Goal: Ask a question

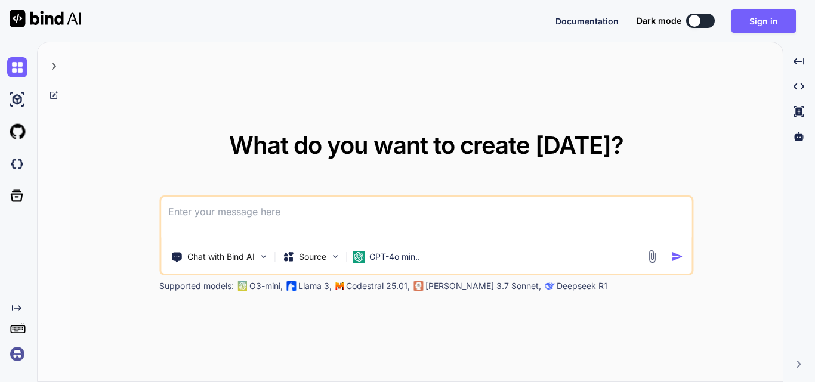
click at [212, 206] on textarea at bounding box center [426, 219] width 530 height 44
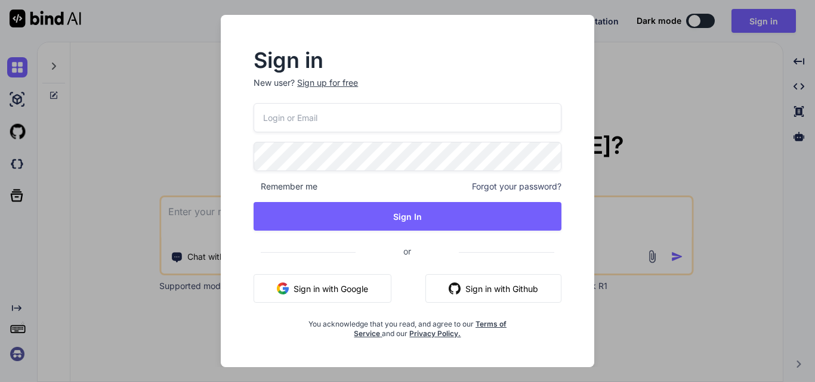
click at [347, 115] on input "email" at bounding box center [408, 117] width 308 height 29
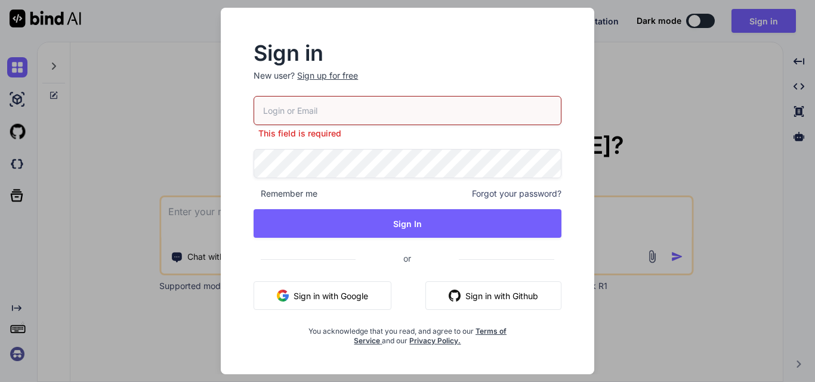
click at [310, 81] on div "Sign up for free" at bounding box center [327, 76] width 61 height 12
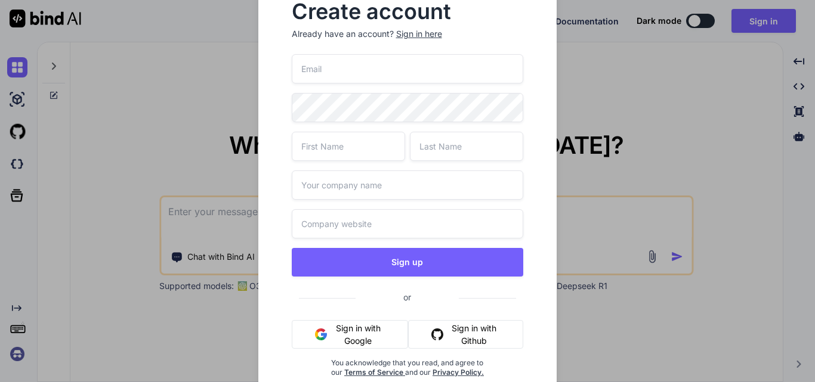
click at [328, 68] on input "email" at bounding box center [408, 68] width 232 height 29
type input "t"
type input "p"
drag, startPoint x: 400, startPoint y: 69, endPoint x: 273, endPoint y: 67, distance: 127.1
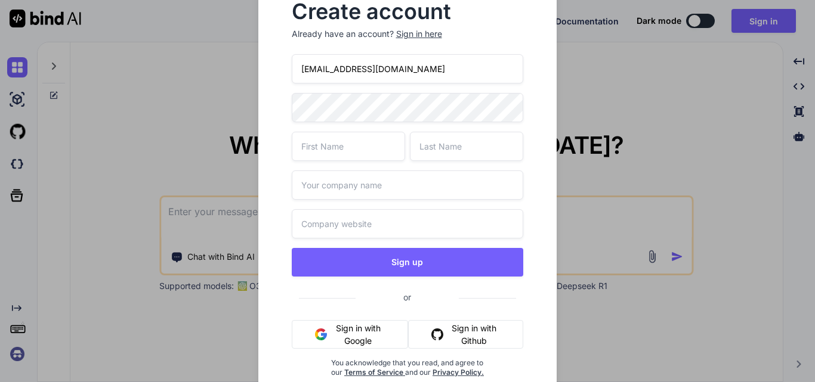
click at [273, 67] on div "Create account Already have an account? Sign in here [EMAIL_ADDRESS][DOMAIN_NAM…" at bounding box center [407, 199] width 299 height 433
type input "[EMAIL_ADDRESS][DOMAIN_NAME]"
click at [359, 143] on input "text" at bounding box center [348, 146] width 113 height 29
type input "[PERSON_NAME]"
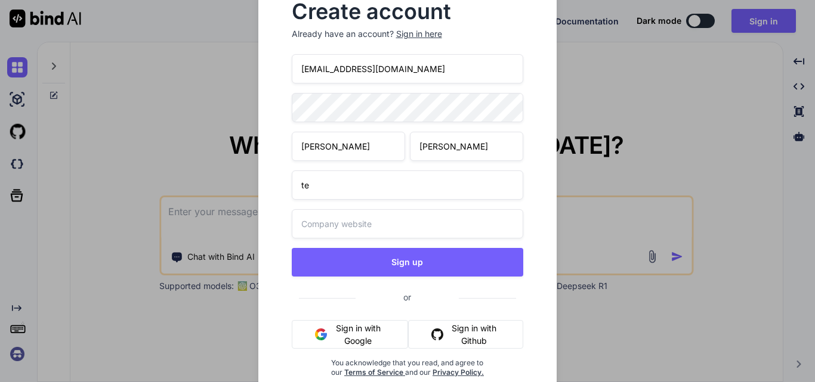
type input "t"
type input "other"
click at [282, 115] on div "Create account Already have an account? Sign in here [EMAIL_ADDRESS][DOMAIN_NAM…" at bounding box center [407, 199] width 261 height 414
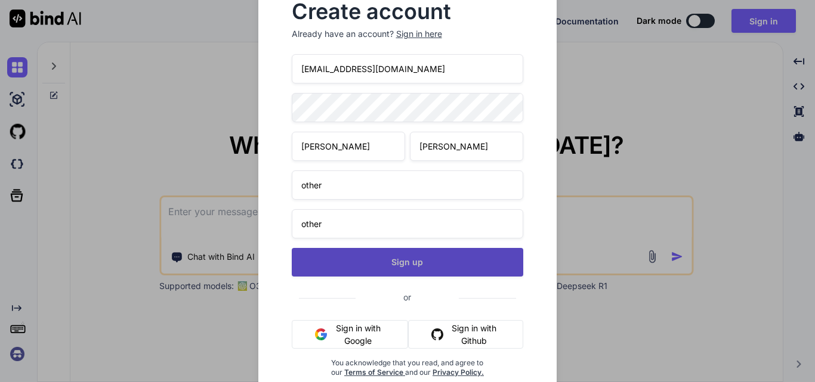
click at [421, 265] on button "Sign up" at bounding box center [408, 262] width 232 height 29
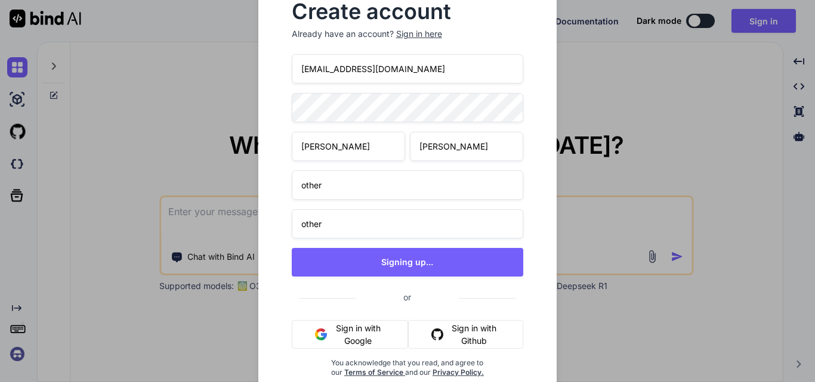
type textarea "x"
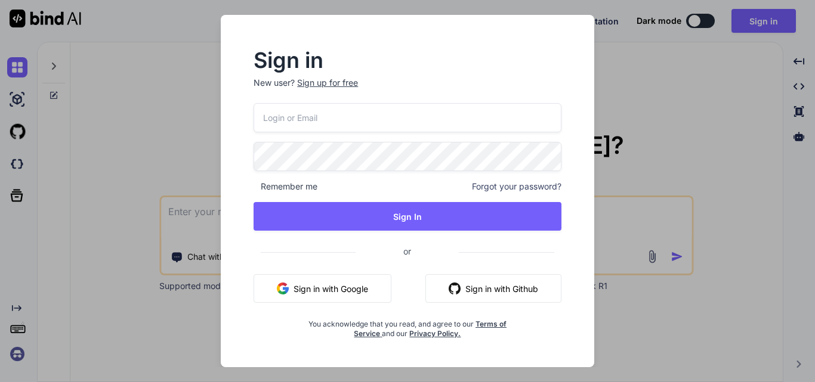
click at [347, 131] on input "email" at bounding box center [408, 117] width 308 height 29
paste input "[EMAIL_ADDRESS][DOMAIN_NAME]"
type input "[EMAIL_ADDRESS][DOMAIN_NAME]"
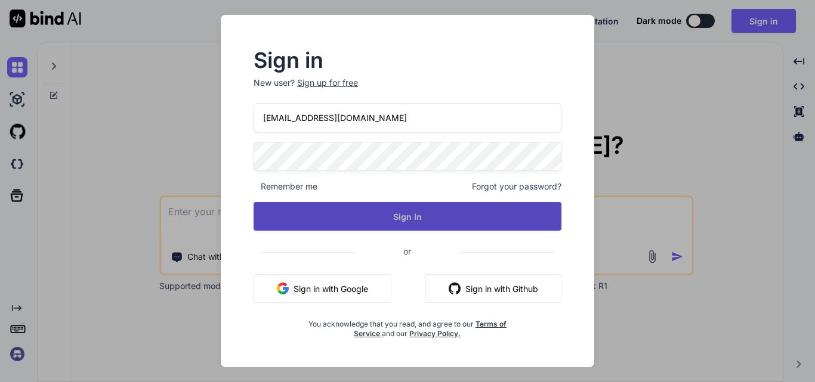
click at [409, 219] on button "Sign In" at bounding box center [408, 216] width 308 height 29
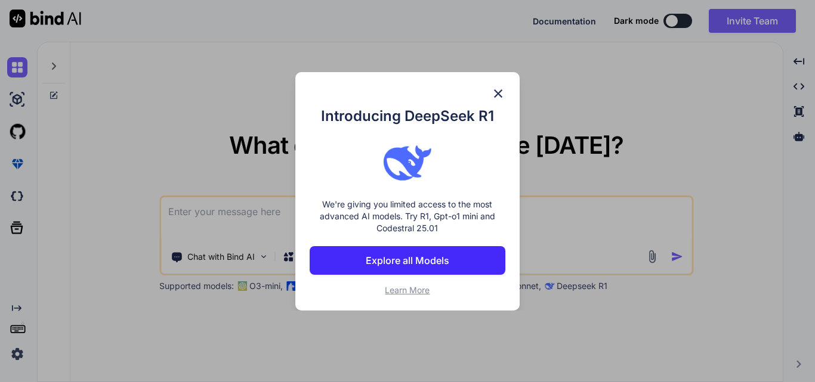
click at [498, 84] on div "Introducing DeepSeek R1 We're giving you limited access to the most advanced AI…" at bounding box center [407, 191] width 224 height 239
click at [496, 89] on img at bounding box center [498, 94] width 14 height 14
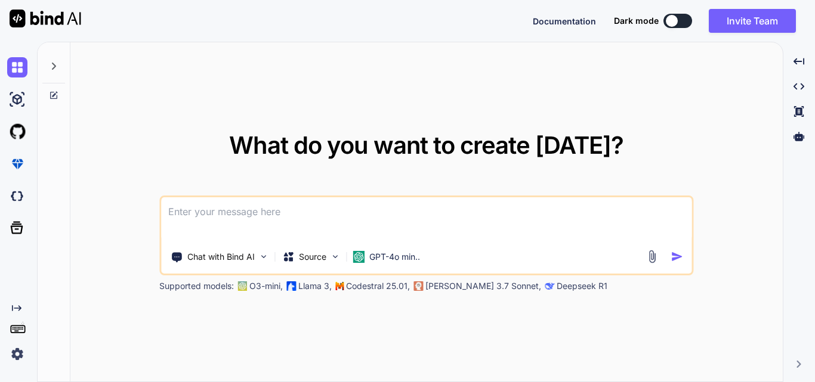
type textarea "x"
click at [294, 200] on textarea at bounding box center [426, 219] width 530 height 44
click at [229, 221] on textarea at bounding box center [426, 219] width 530 height 44
paste textarea "$('#ivrFilterForm').on('submit', function (event) { event.preventDefault(); $('…"
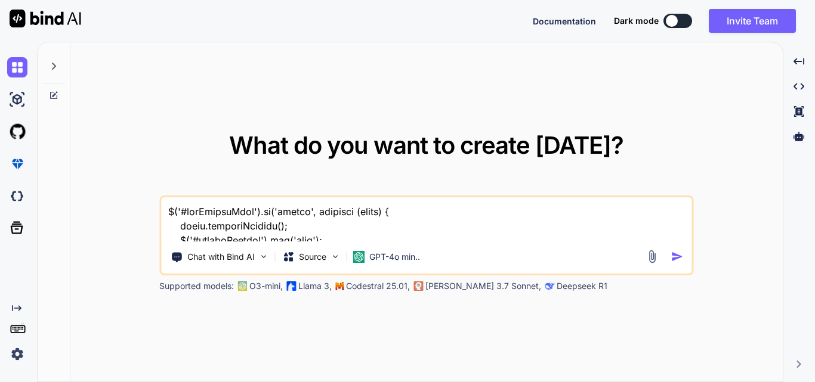
scroll to position [1706, 0]
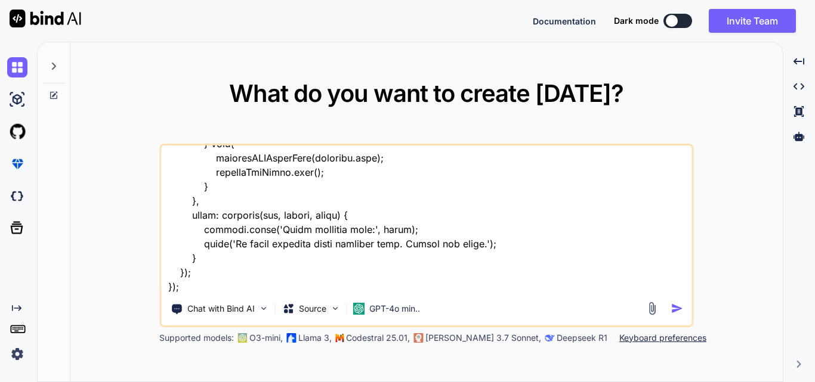
paste textarea "<div class="modal fade" id="{{ $modalId }}" tabindex="-1" aria-labelledby="{{ $…"
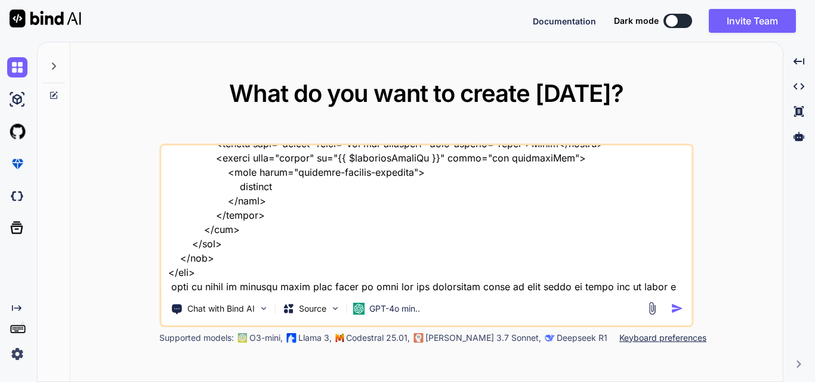
scroll to position [2250, 0]
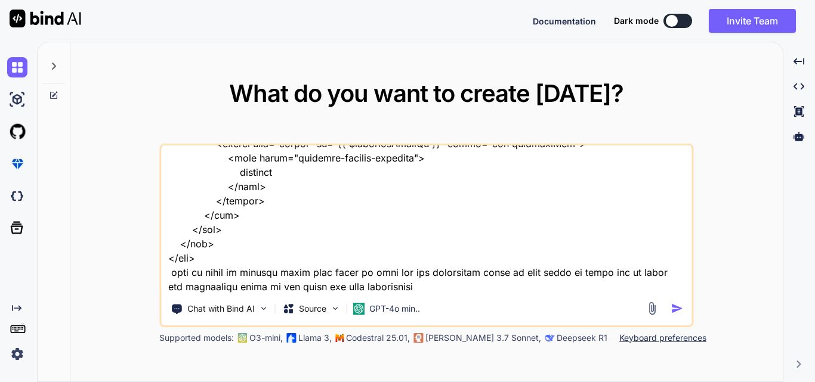
type textarea "$('#ivrFilterForm').on('submit', function (event) { event.preventDefault(); $('…"
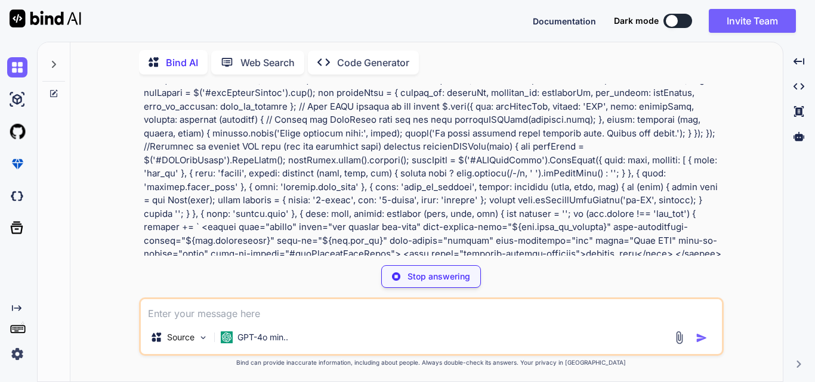
scroll to position [179, 0]
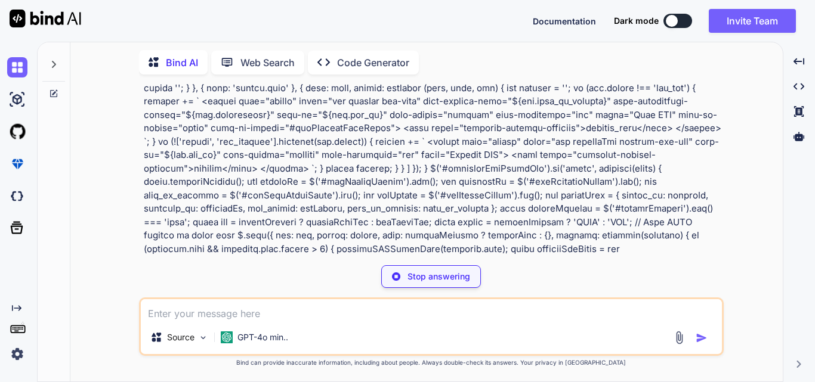
drag, startPoint x: 400, startPoint y: 162, endPoint x: 308, endPoint y: 186, distance: 94.3
click at [308, 186] on p at bounding box center [432, 182] width 577 height 497
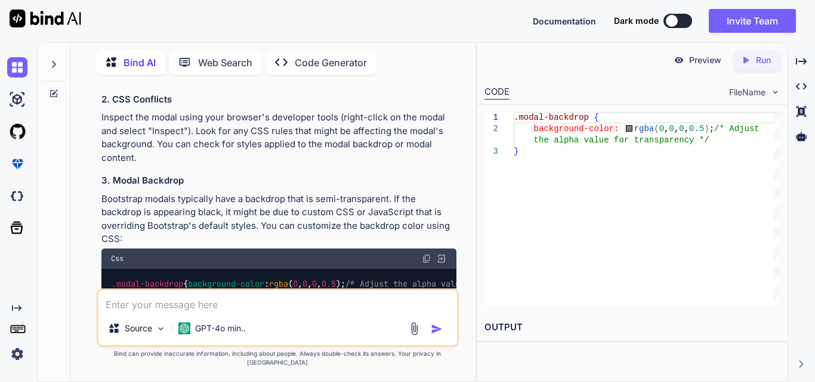
scroll to position [1211, 0]
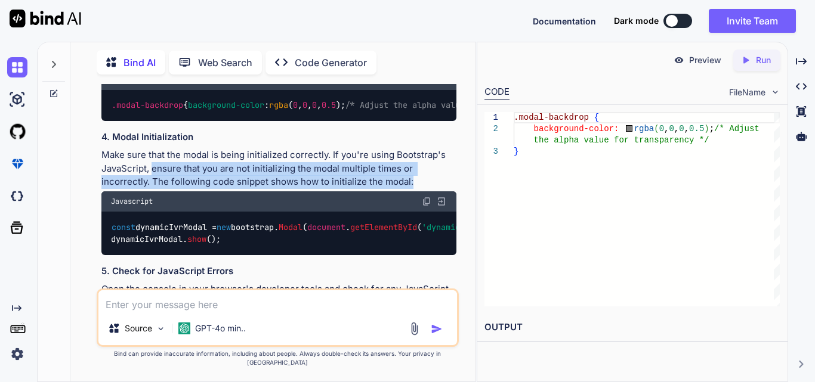
drag, startPoint x: 153, startPoint y: 182, endPoint x: 413, endPoint y: 183, distance: 260.1
click at [413, 183] on p "Make sure that the modal is being initialized correctly. If you're using Bootst…" at bounding box center [278, 169] width 355 height 41
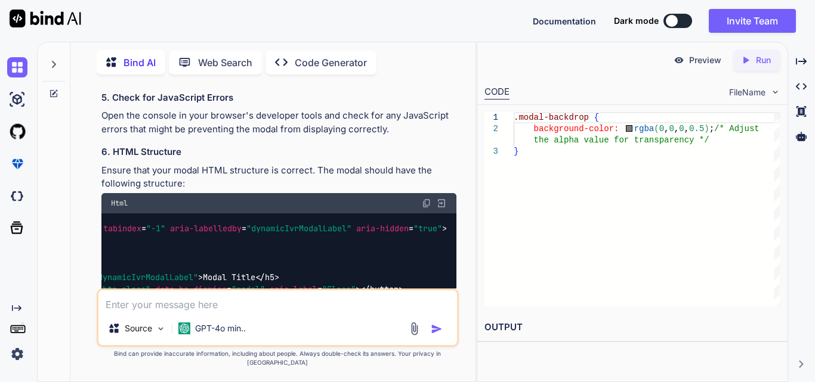
scroll to position [1564, 0]
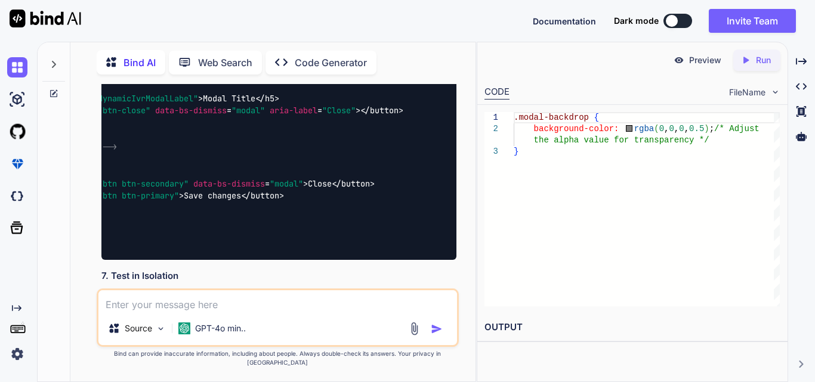
click at [223, 299] on textarea at bounding box center [277, 301] width 359 height 21
paste textarea "<div class="table-responsive"> <table id="IVRDataTable" class="table clinicTabl…"
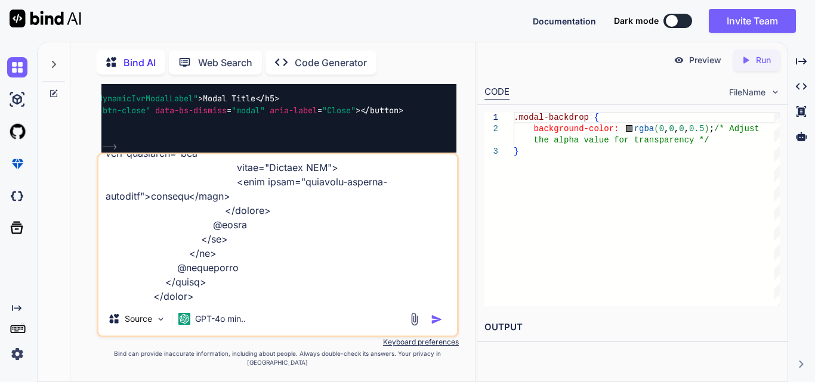
paste textarea "function displayIVRModelData(data) { const tableBody = $('#dynamicIvrBody'); ta…"
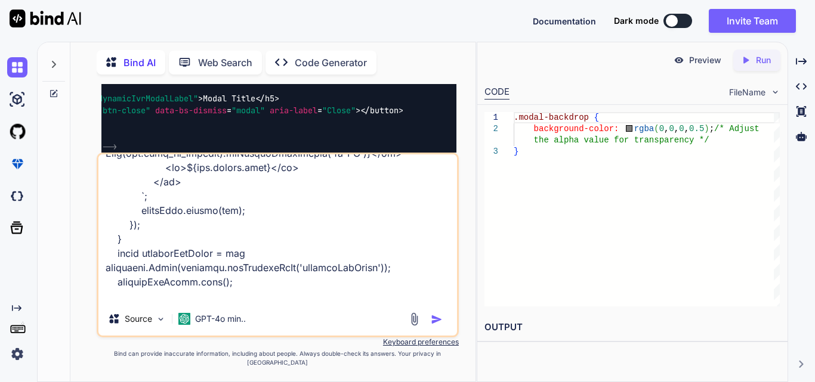
type textarea "<div class="table-responsive"> <table id="IVRDataTable" class="table clinicTabl…"
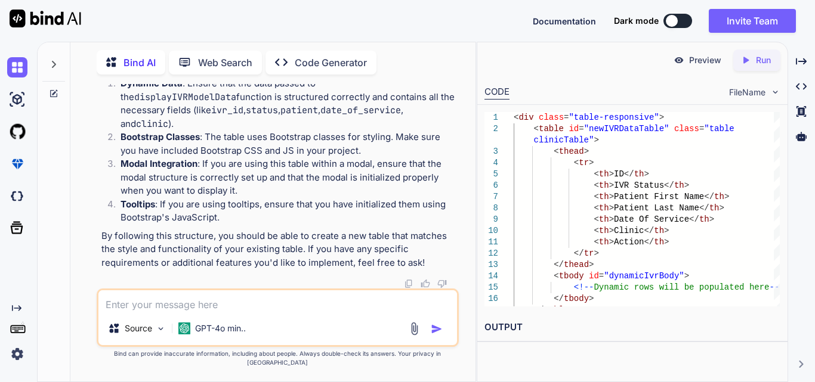
scroll to position [3384, 0]
click at [257, 302] on textarea at bounding box center [277, 301] width 359 height 21
paste textarea "function displayIVRData(data) { var dataTable = $('#IVRDataTable').DataTable();…"
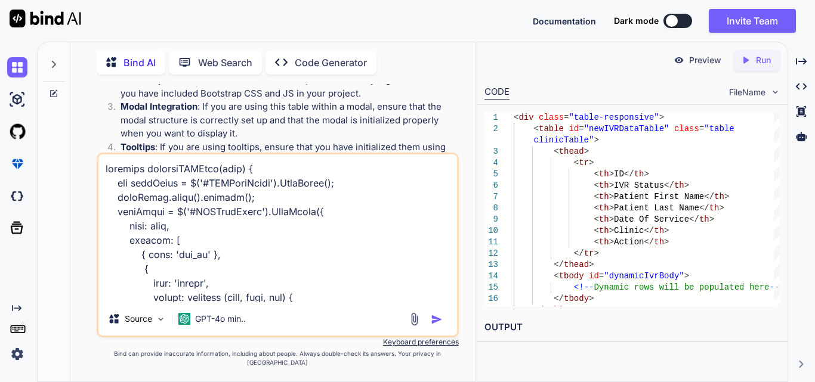
scroll to position [817, 0]
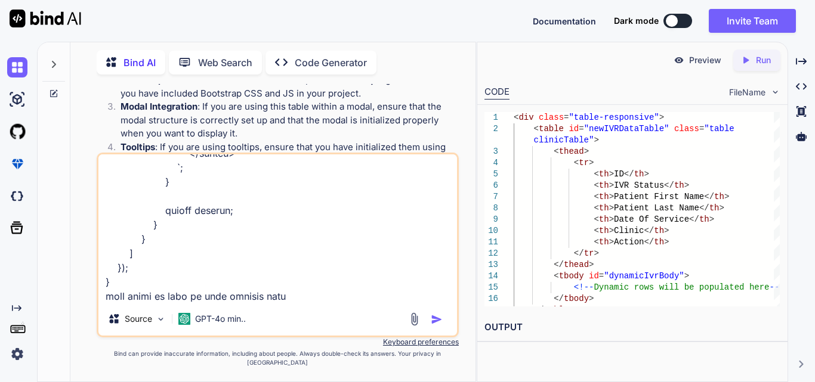
paste textarea "<div class="table-responsive"> <table id="IVRDataTable" class="table clinicTabl…"
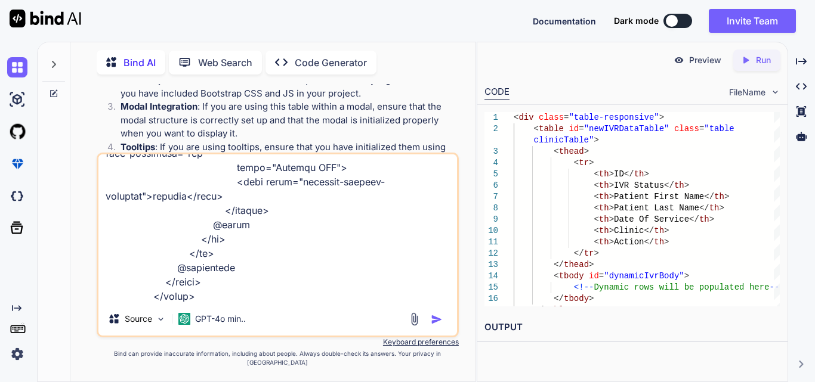
type textarea "function displayIVRData(data) { var dataTable = $('#IVRDataTable').DataTable();…"
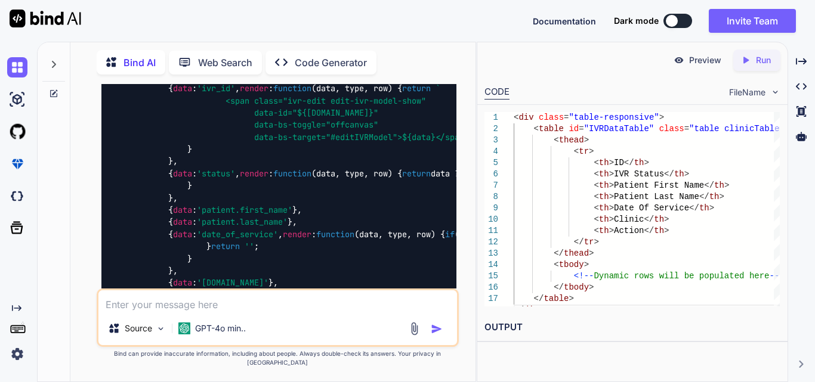
scroll to position [4499, 0]
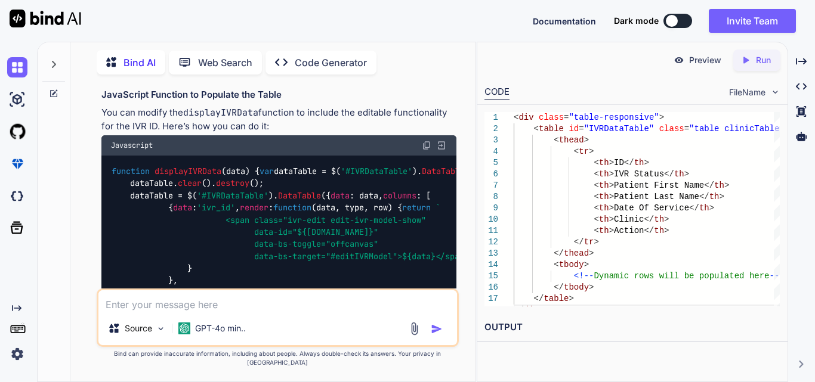
click at [427, 150] on img at bounding box center [427, 146] width 10 height 10
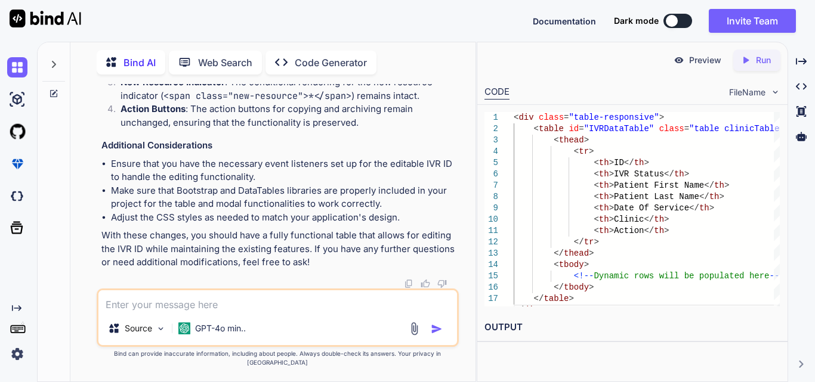
scroll to position [5573, 0]
click at [236, 311] on textarea at bounding box center [277, 301] width 359 height 21
paste textarea "$('#generateIvrExcelBtn').on('click', function (event) { $('#test').modal('show…"
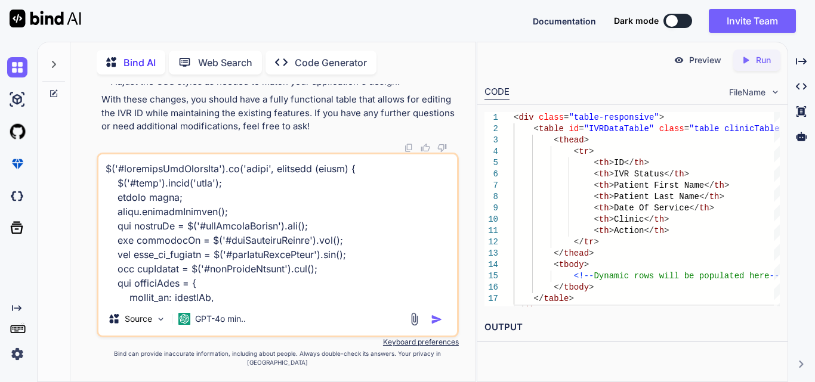
scroll to position [932, 0]
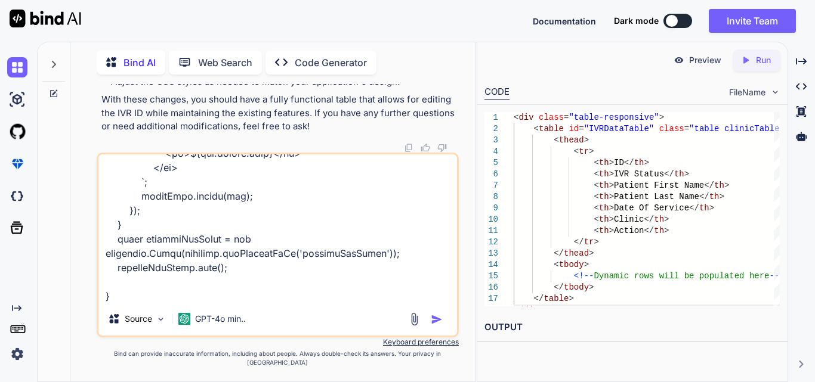
type textarea "$('#generateIvrExcelBtn').on('click', function (event) { $('#test').modal('show…"
